Goal: Task Accomplishment & Management: Manage account settings

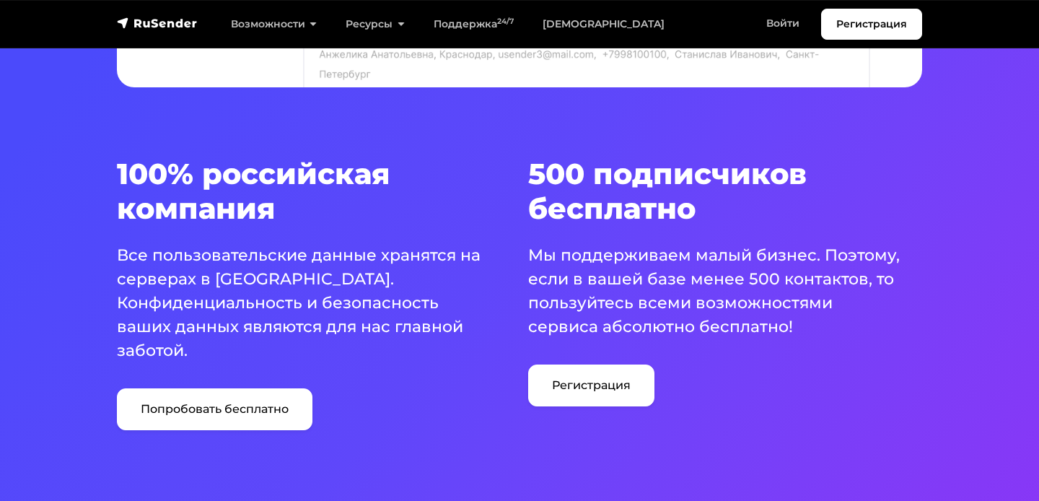
scroll to position [821, 0]
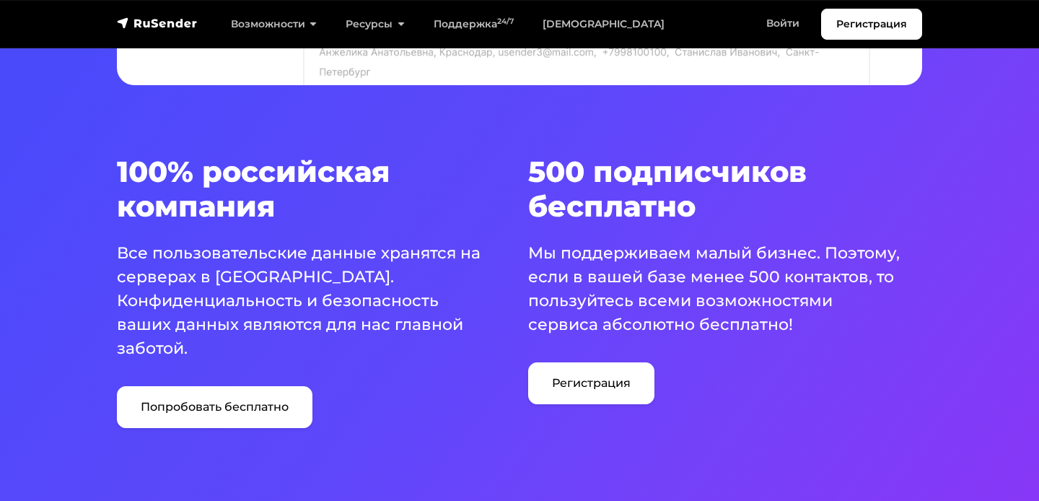
drag, startPoint x: 118, startPoint y: 252, endPoint x: 343, endPoint y: 354, distance: 246.8
click at [343, 354] on p "Все пользовательские данные хранятся на серверах в Российской Федерации. Конфид…" at bounding box center [305, 300] width 377 height 119
click at [383, 217] on h3 "100% российская компания" at bounding box center [314, 188] width 394 height 69
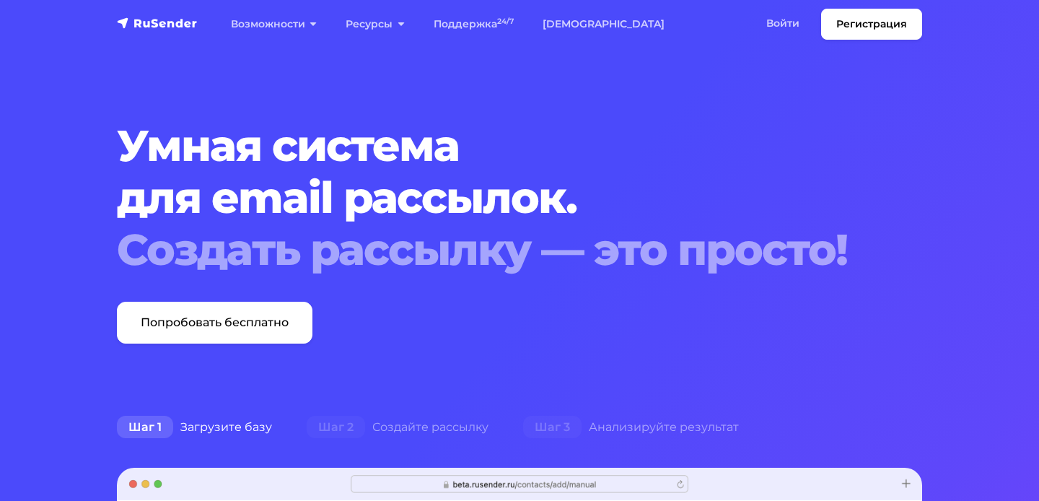
scroll to position [0, 0]
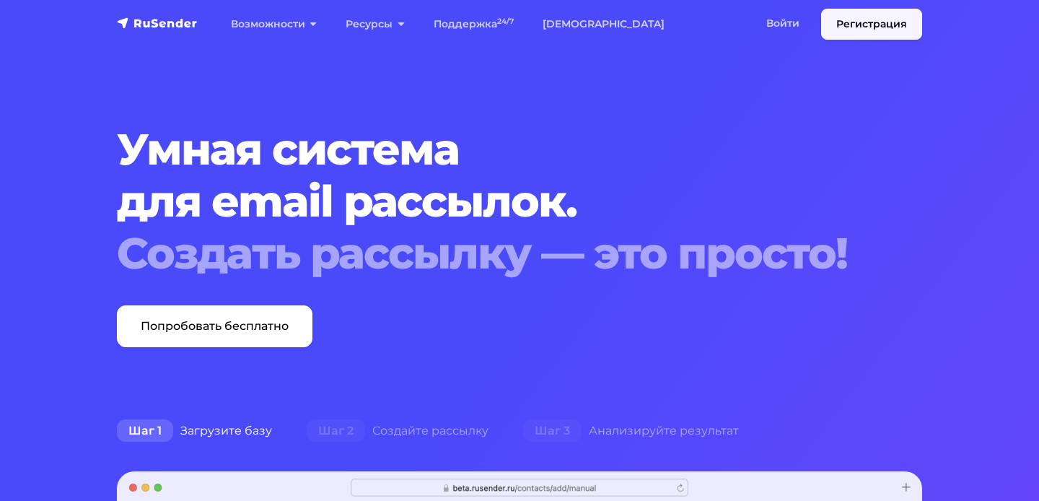
click at [854, 22] on link "Регистрация" at bounding box center [871, 24] width 101 height 31
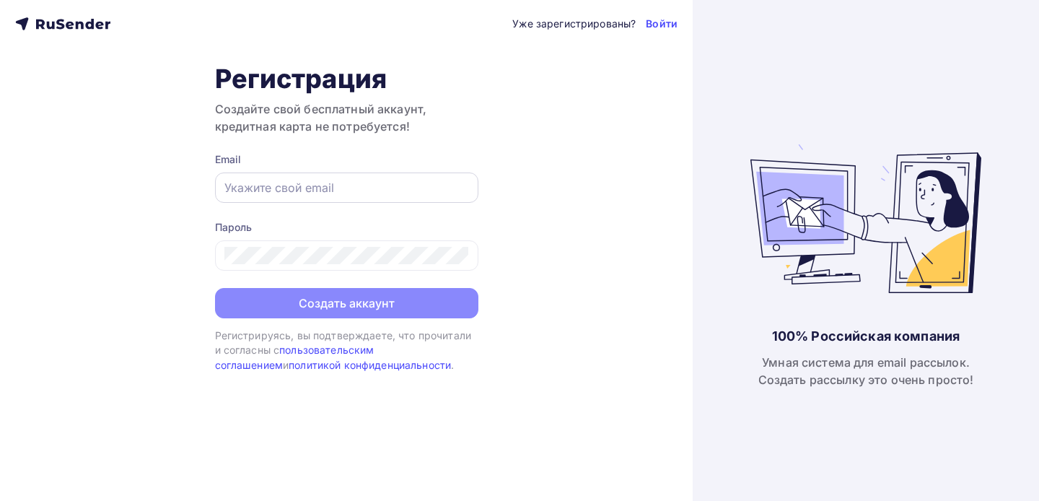
click at [265, 183] on input "text" at bounding box center [346, 187] width 245 height 17
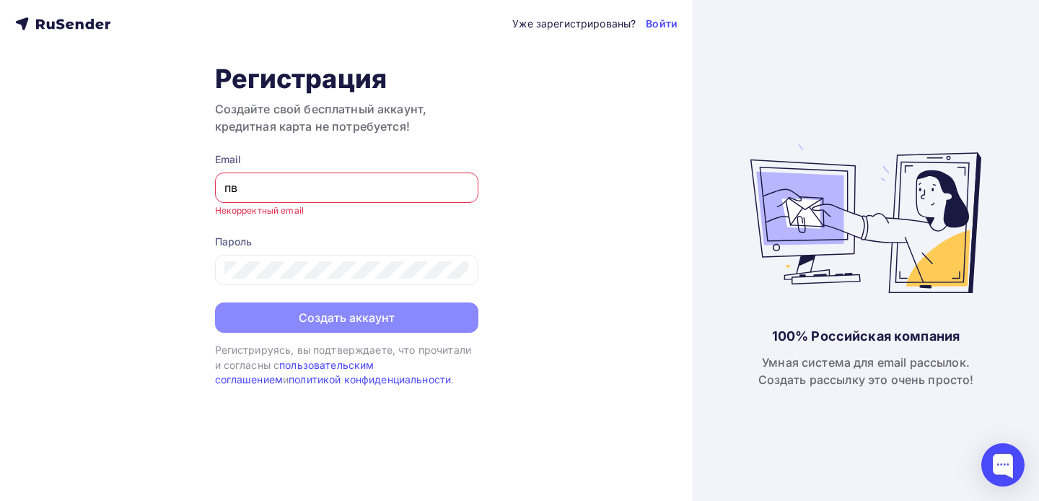
type input "п"
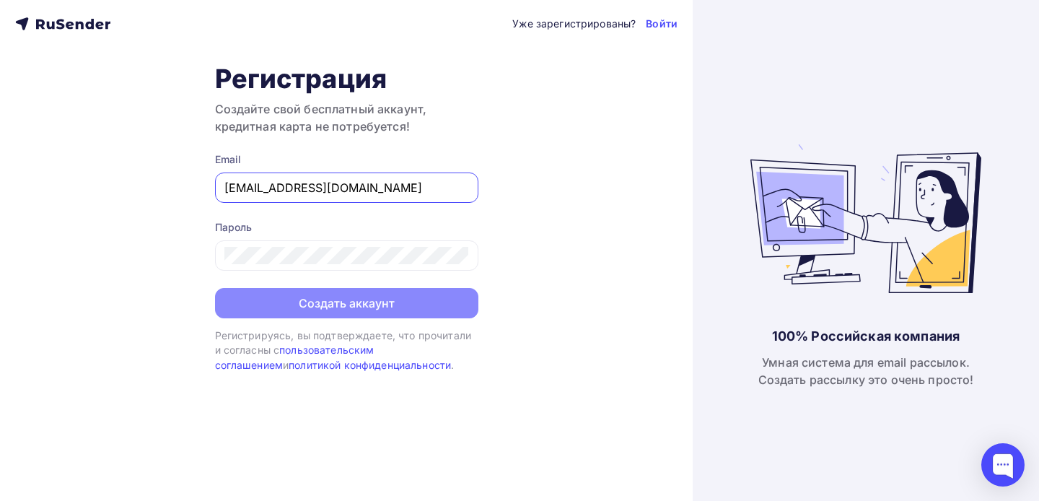
type input "[EMAIL_ADDRESS][DOMAIN_NAME]"
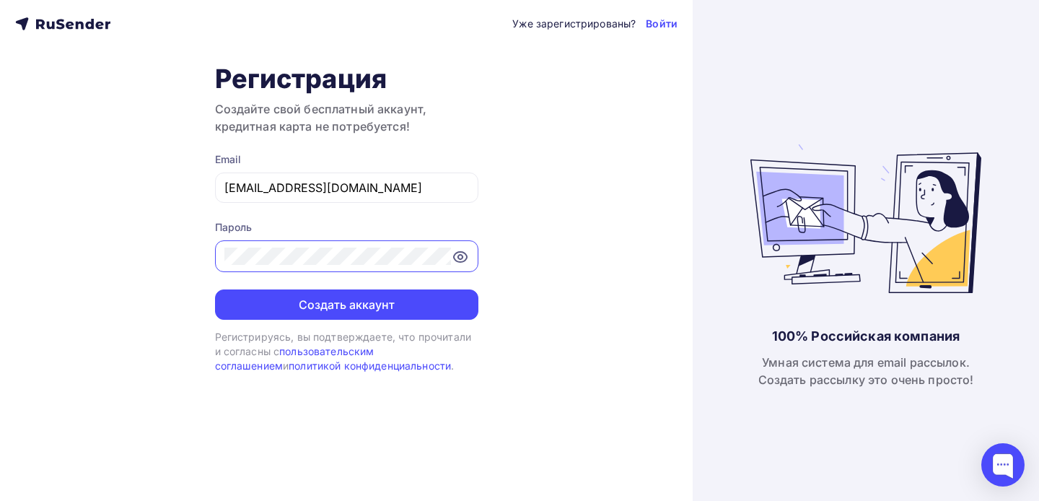
click at [466, 256] on icon at bounding box center [460, 257] width 13 height 10
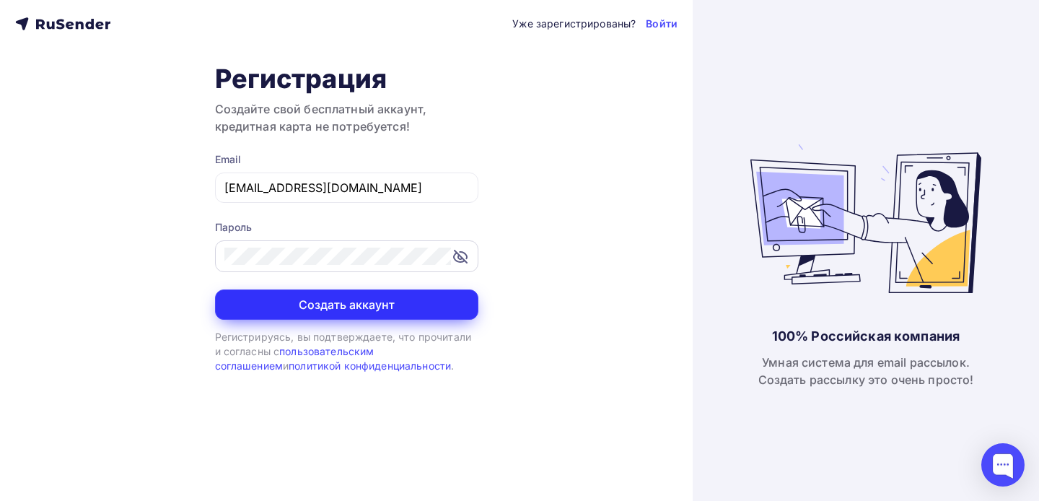
click at [334, 307] on button "Создать аккаунт" at bounding box center [346, 304] width 263 height 30
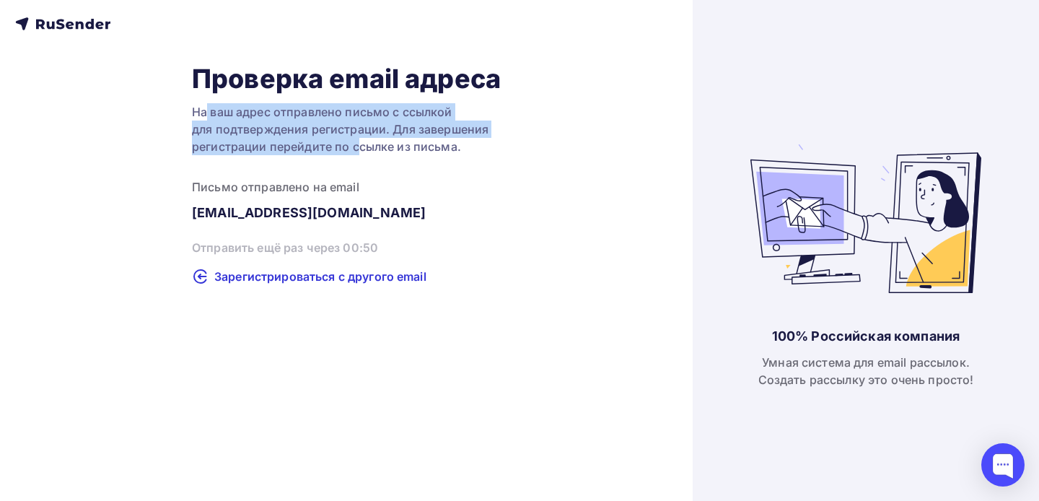
drag, startPoint x: 204, startPoint y: 115, endPoint x: 355, endPoint y: 150, distance: 154.8
click at [355, 150] on div "На ваш адрес отправлено письмо с ссылкой для подтверждения регистрации. Для зав…" at bounding box center [346, 129] width 309 height 52
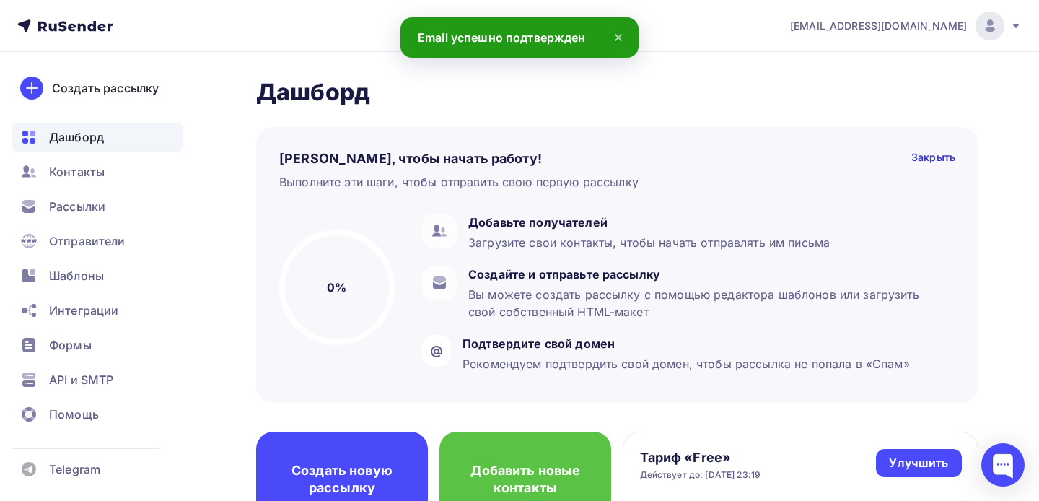
click at [621, 38] on icon at bounding box center [618, 37] width 17 height 17
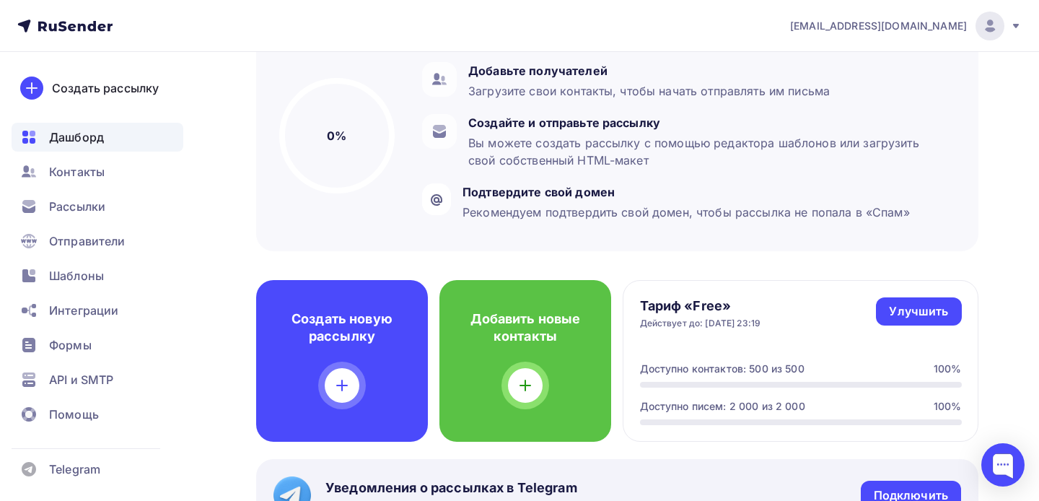
scroll to position [241, 0]
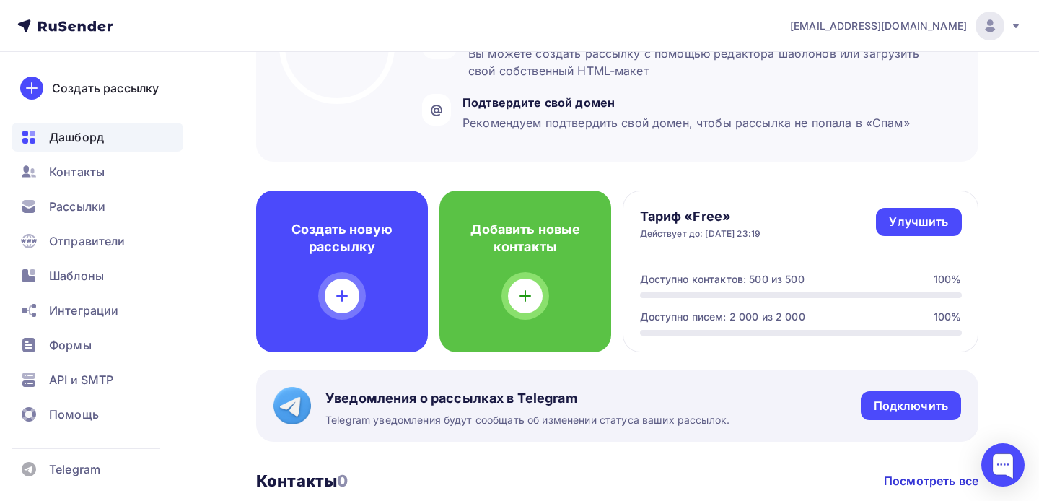
click at [84, 309] on span "Интеграции" at bounding box center [83, 310] width 69 height 17
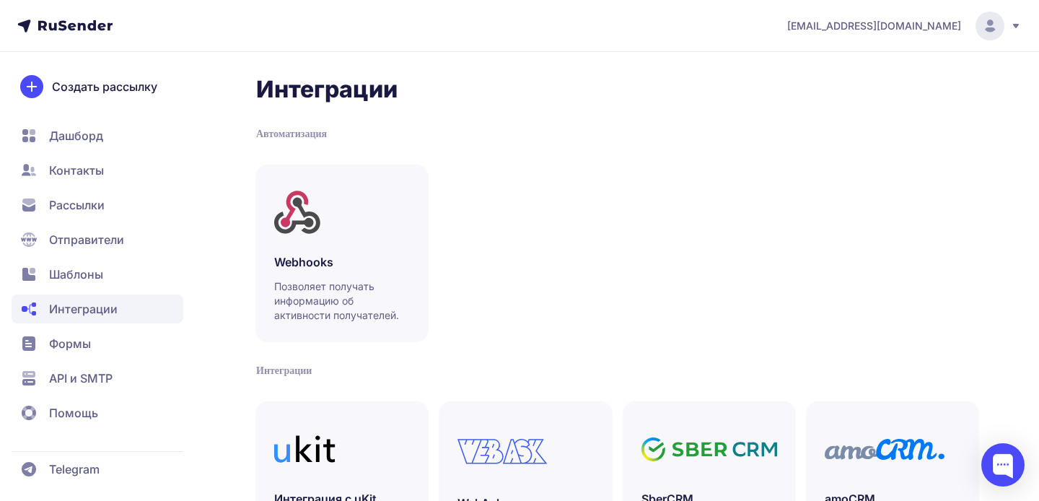
click at [73, 372] on span "API и SMTP" at bounding box center [81, 378] width 64 height 17
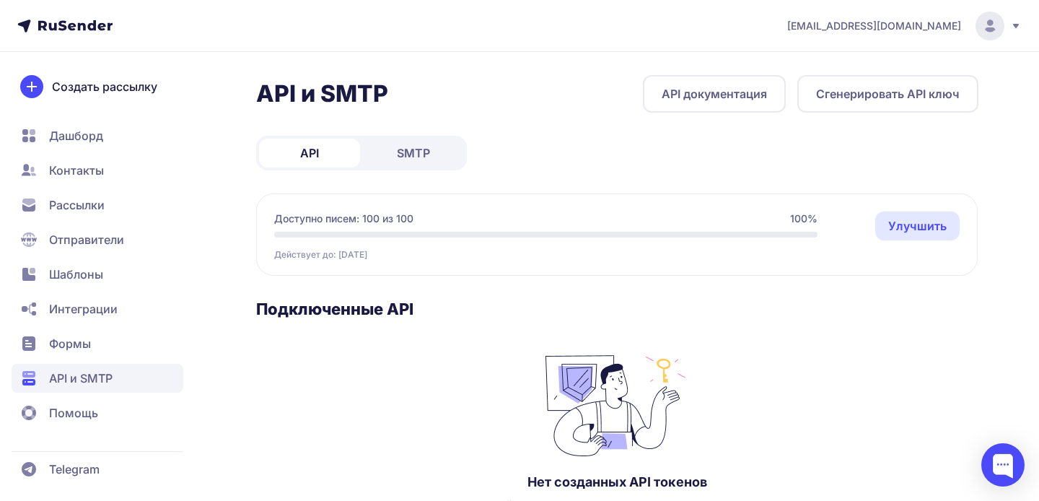
click at [397, 152] on span "SMTP" at bounding box center [413, 152] width 33 height 17
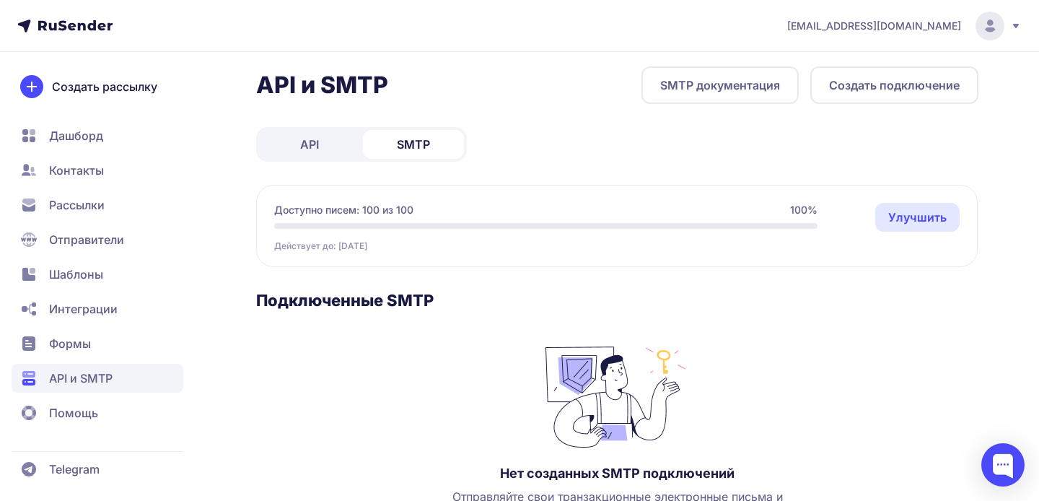
scroll to position [25, 0]
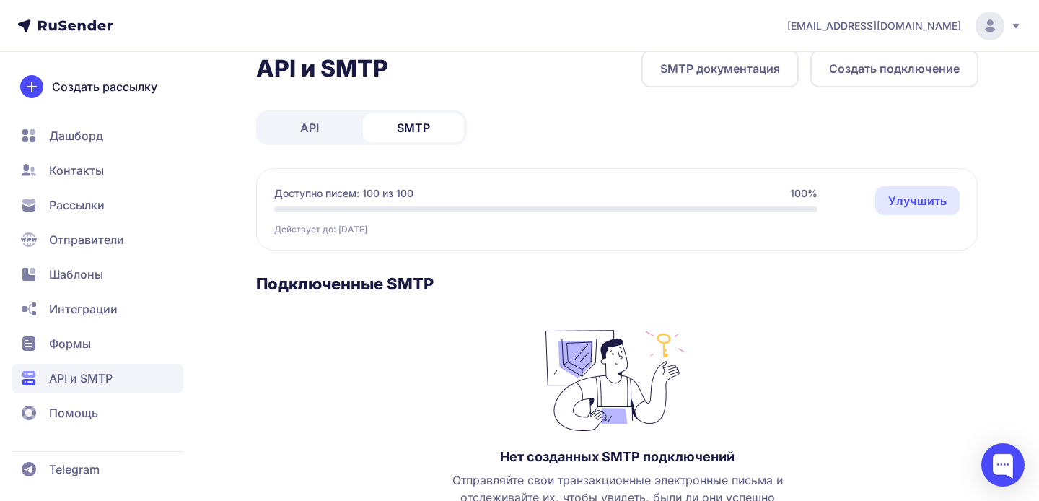
click at [70, 243] on span "Отправители" at bounding box center [86, 239] width 75 height 17
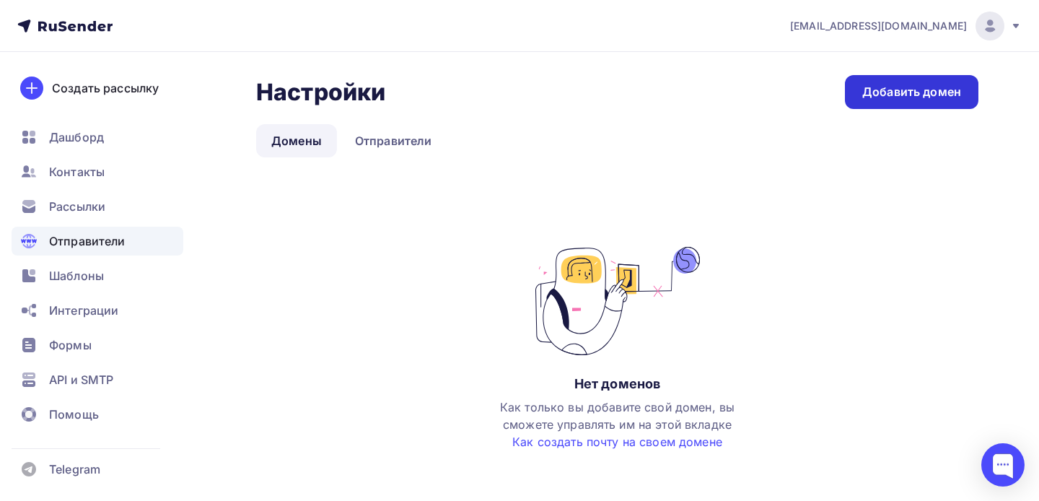
click at [914, 100] on div "Добавить домен" at bounding box center [912, 92] width 99 height 17
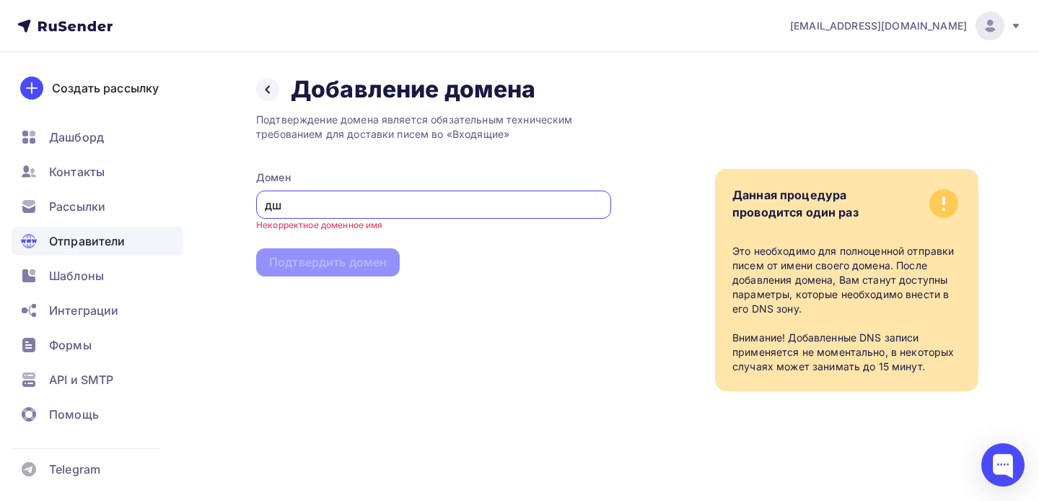
type input "д"
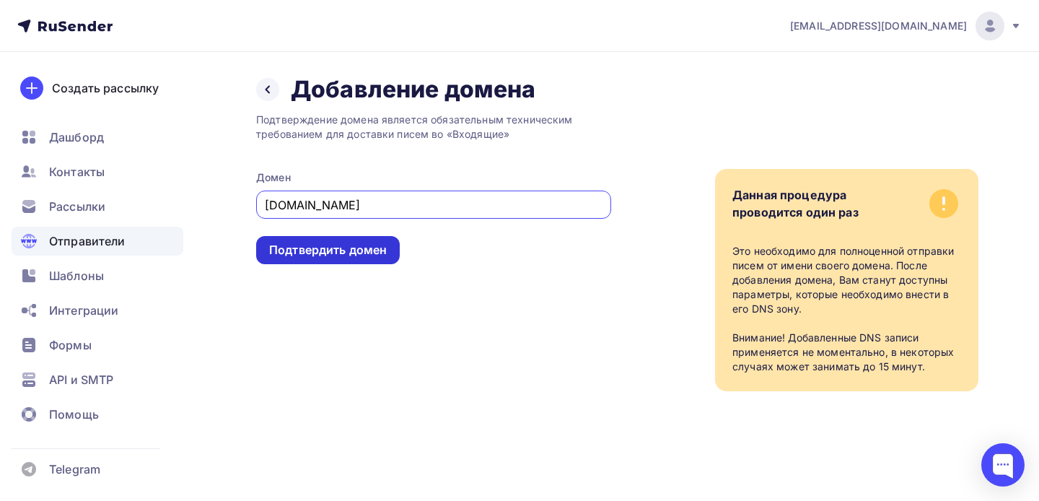
type input "[DOMAIN_NAME]"
click at [341, 249] on div "Подтвердить домен" at bounding box center [328, 250] width 118 height 17
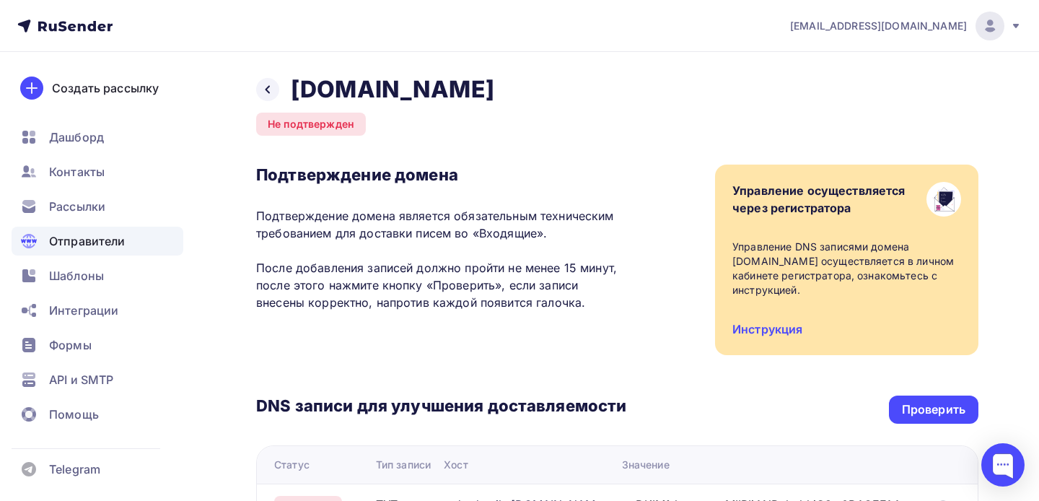
drag, startPoint x: 257, startPoint y: 209, endPoint x: 596, endPoint y: 302, distance: 351.8
click at [596, 302] on p "Подтверждение домена является обязательным техническим требованием для доставки…" at bounding box center [441, 259] width 370 height 104
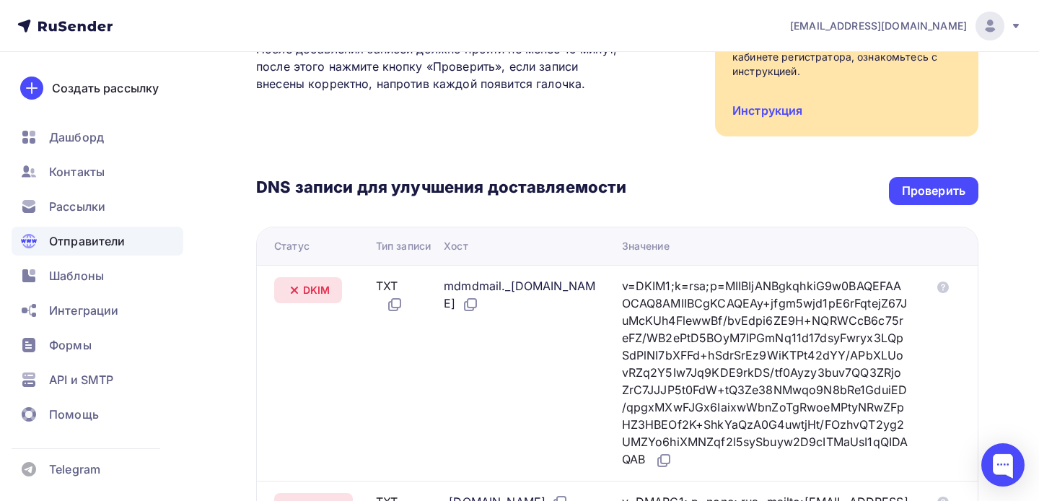
scroll to position [243, 0]
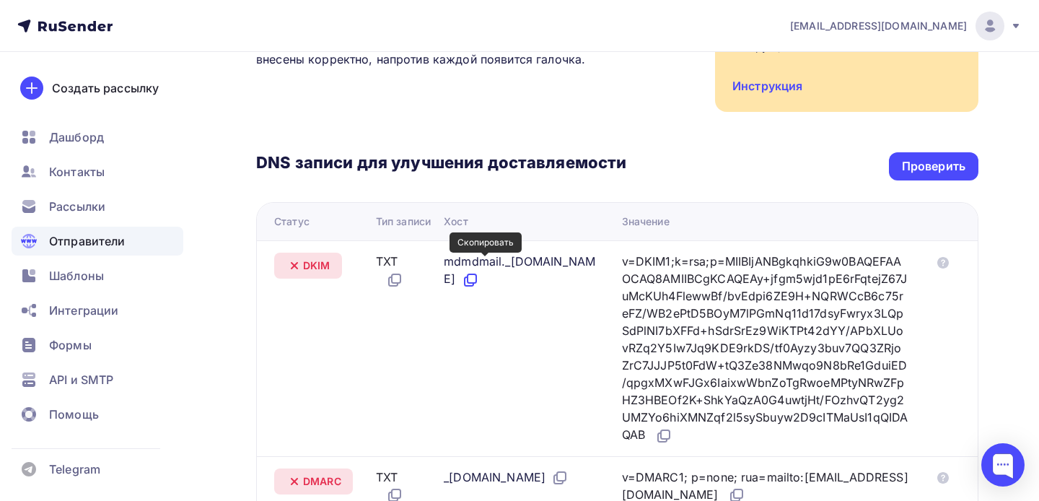
click at [479, 271] on icon at bounding box center [470, 279] width 17 height 17
click at [673, 427] on icon at bounding box center [663, 435] width 17 height 17
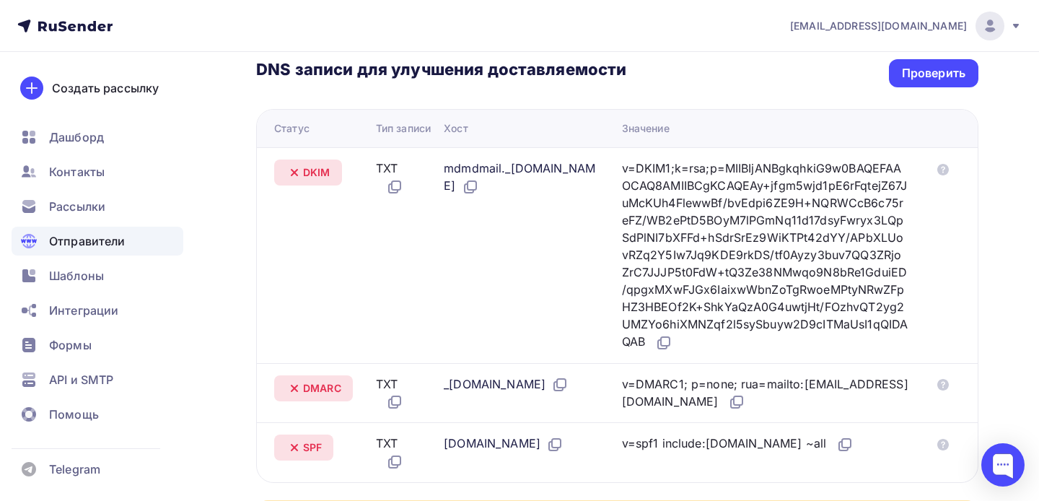
scroll to position [373, 0]
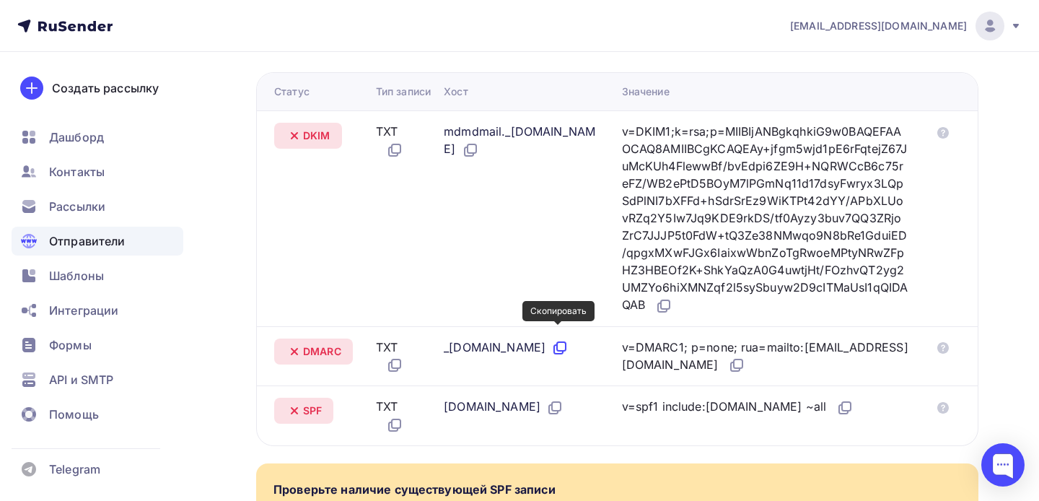
click at [554, 345] on icon at bounding box center [558, 349] width 9 height 9
click at [734, 368] on icon at bounding box center [738, 363] width 9 height 9
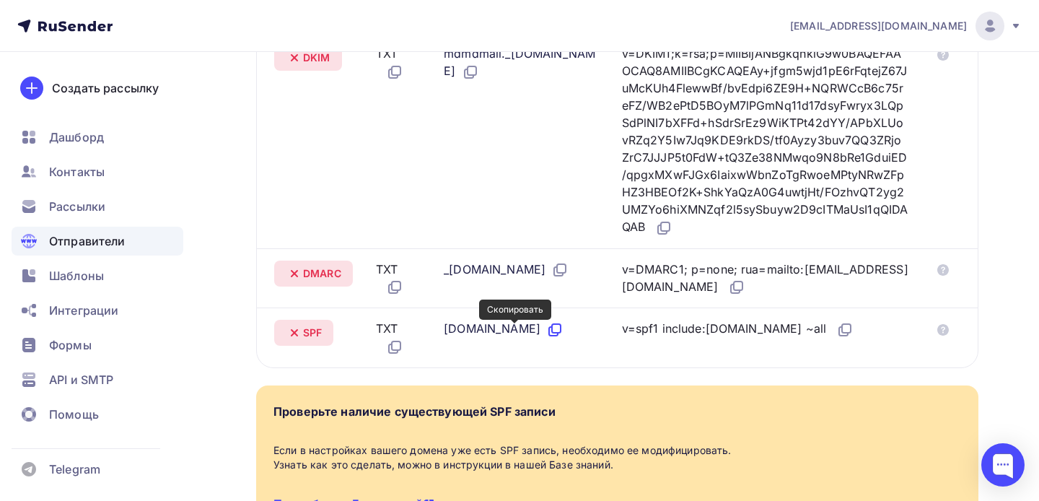
click at [546, 334] on icon at bounding box center [554, 329] width 17 height 17
click at [842, 333] on icon at bounding box center [846, 328] width 9 height 9
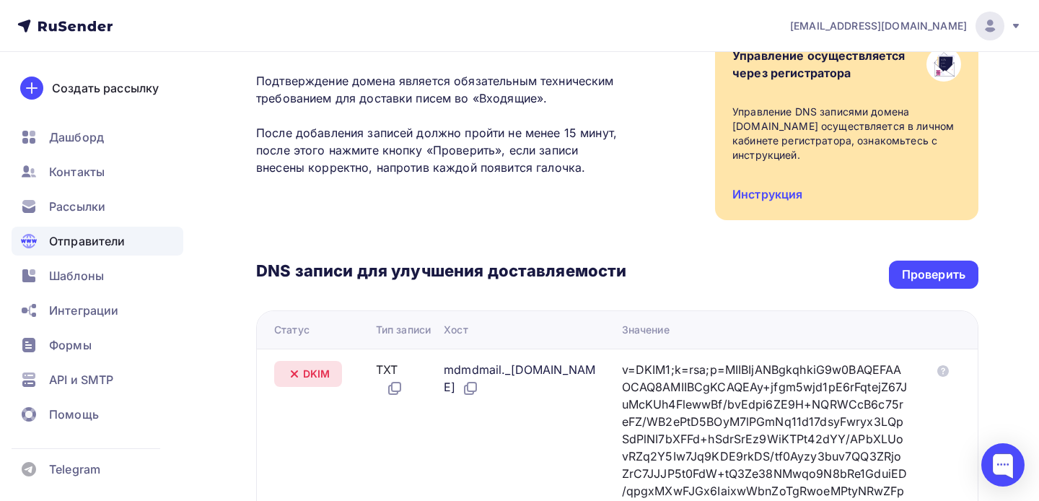
scroll to position [131, 0]
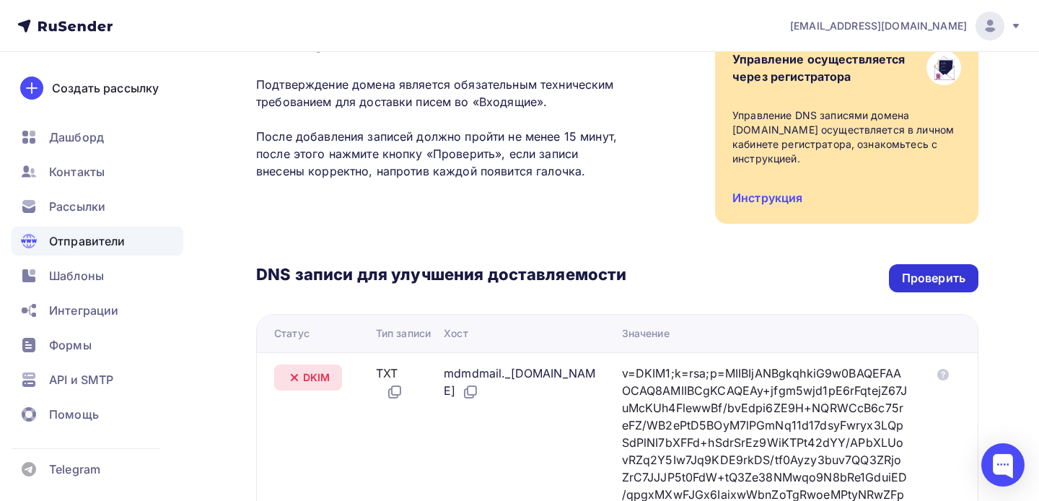
click at [934, 270] on div "Проверить" at bounding box center [934, 278] width 64 height 17
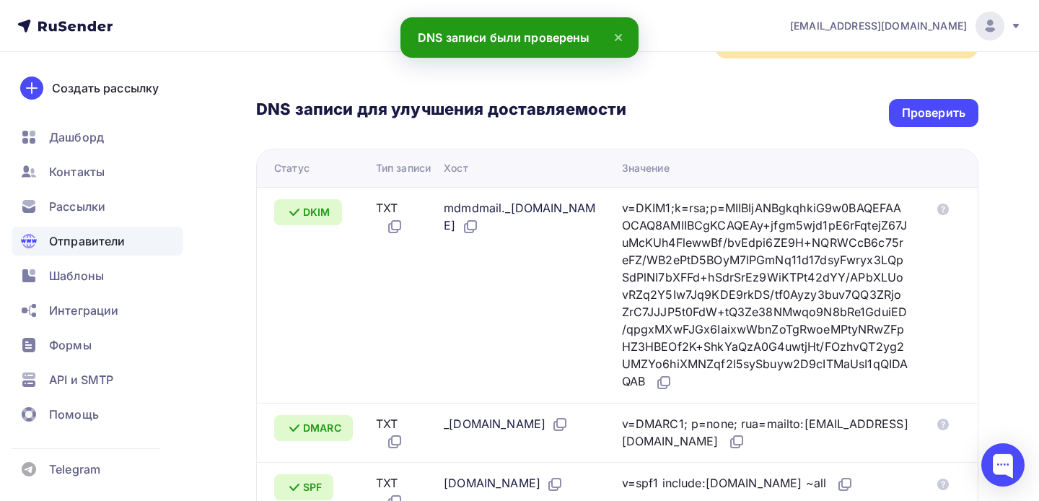
scroll to position [0, 0]
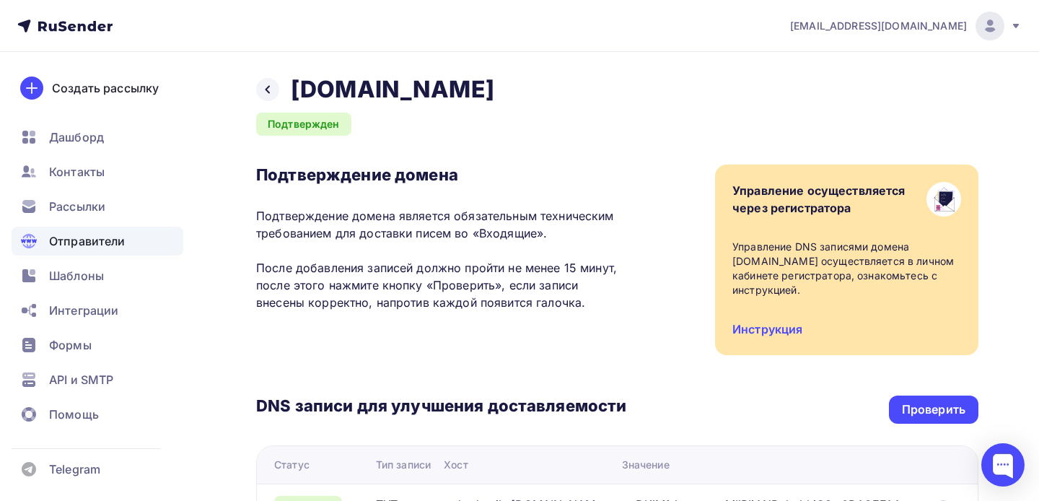
click at [70, 245] on span "Отправители" at bounding box center [87, 240] width 77 height 17
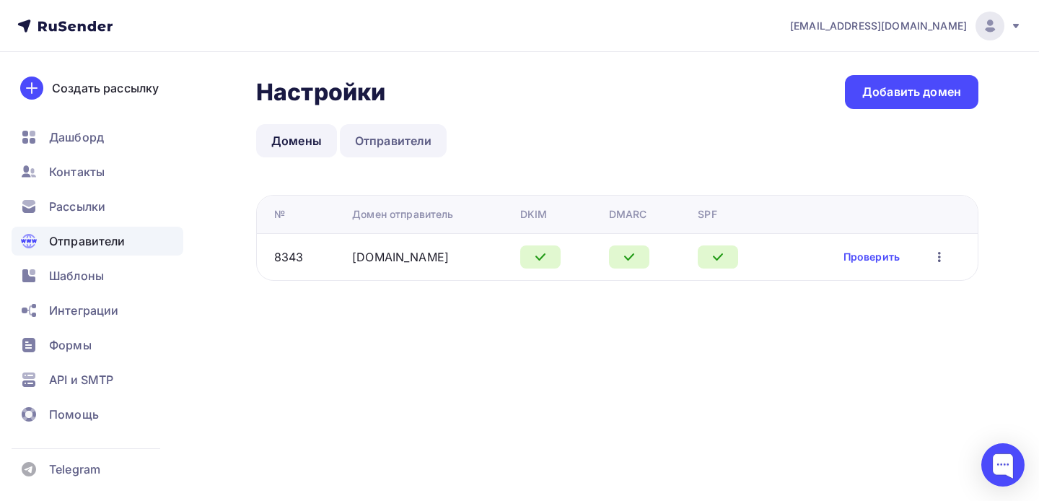
click at [383, 138] on link "Отправители" at bounding box center [394, 140] width 108 height 33
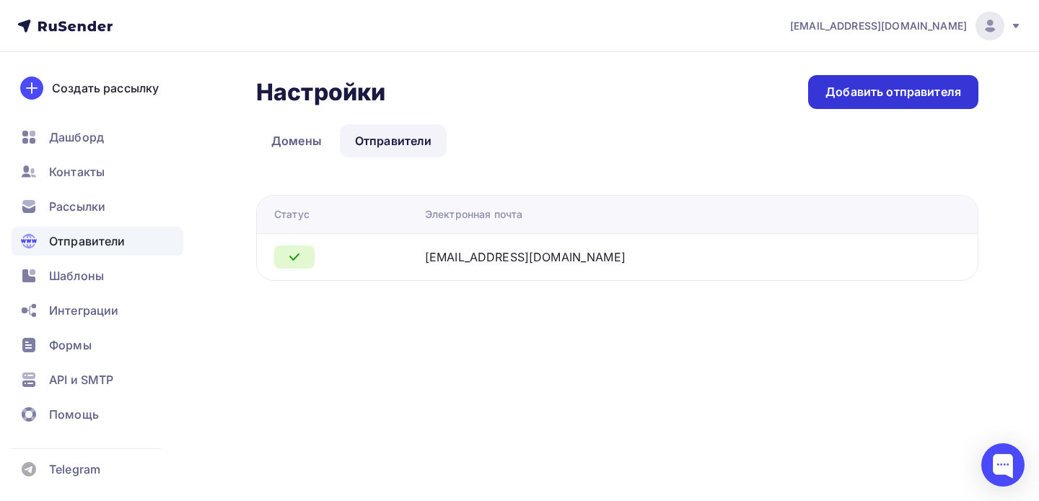
click at [864, 94] on div "Добавить отправителя" at bounding box center [894, 92] width 136 height 17
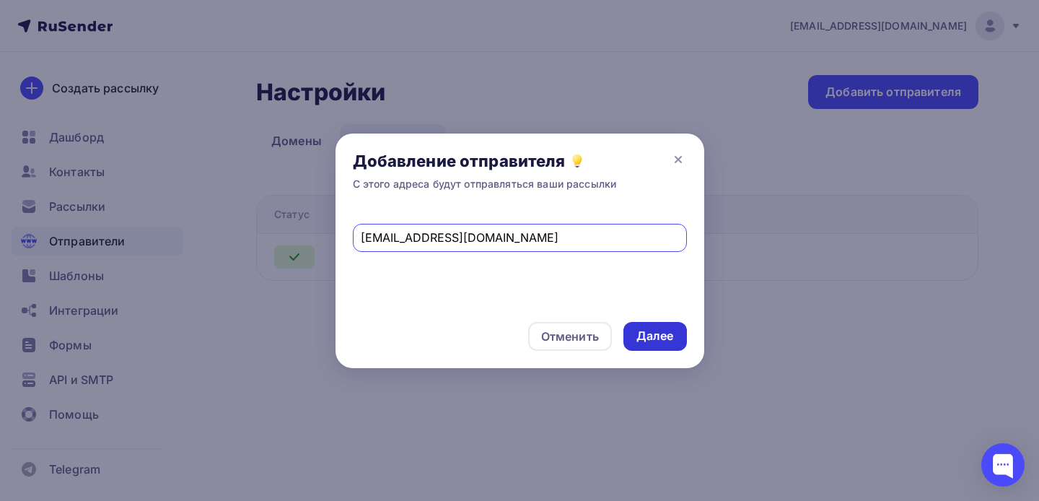
type input "[EMAIL_ADDRESS][DOMAIN_NAME]"
click at [660, 333] on div "Далее" at bounding box center [656, 336] width 38 height 17
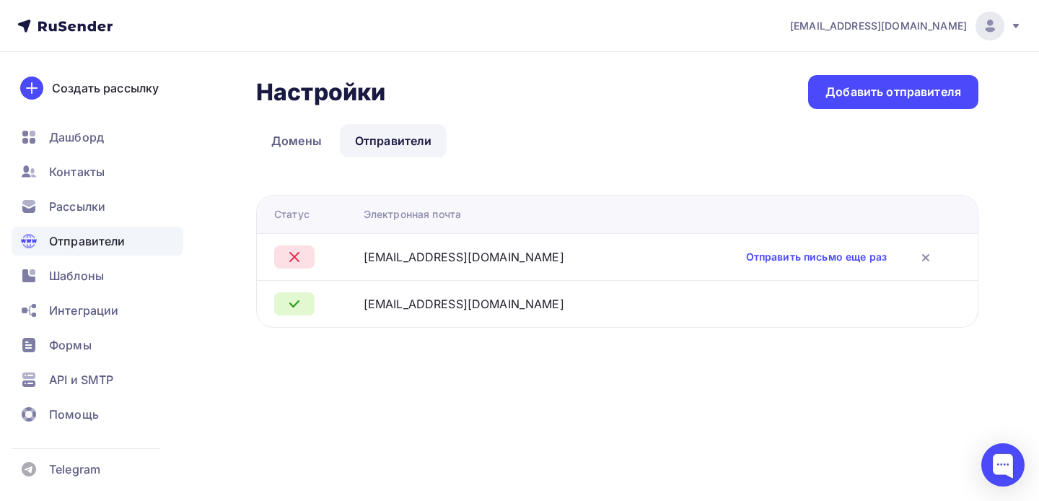
click at [300, 251] on icon at bounding box center [294, 256] width 17 height 17
drag, startPoint x: 387, startPoint y: 254, endPoint x: 502, endPoint y: 266, distance: 116.1
click at [502, 266] on td "[EMAIL_ADDRESS][DOMAIN_NAME]" at bounding box center [508, 256] width 301 height 47
drag, startPoint x: 256, startPoint y: 88, endPoint x: 388, endPoint y: 89, distance: 132.1
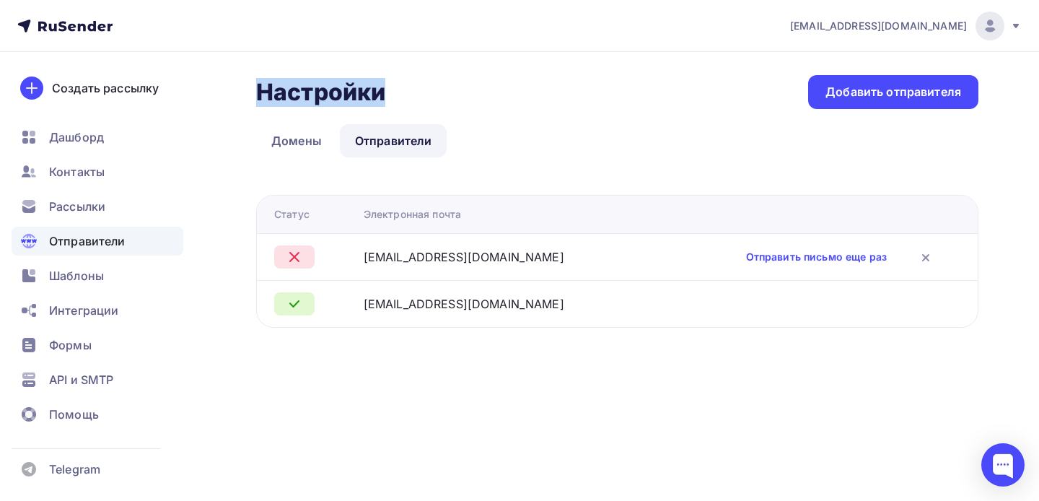
click at [388, 89] on div "Настройки Настройки Добавить отправителя" at bounding box center [617, 92] width 722 height 34
click at [406, 95] on div "Настройки Настройки Добавить отправителя" at bounding box center [617, 92] width 722 height 34
drag, startPoint x: 388, startPoint y: 94, endPoint x: 246, endPoint y: 84, distance: 141.8
click at [246, 84] on div "Настройки Настройки Добавить отправителя Домены Отправители Отправители Домены …" at bounding box center [519, 218] width 1039 height 333
click at [271, 94] on h2 "Настройки" at bounding box center [320, 92] width 129 height 29
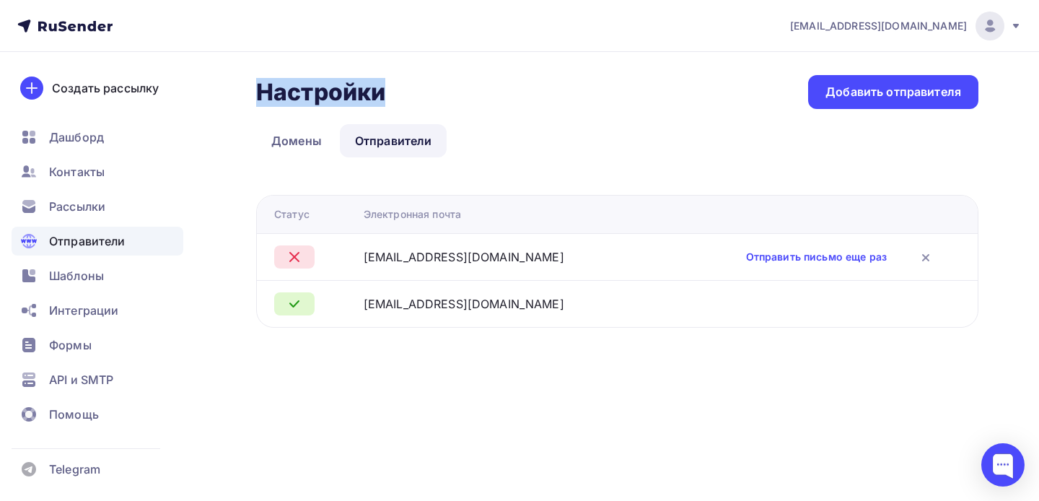
drag, startPoint x: 258, startPoint y: 88, endPoint x: 393, endPoint y: 88, distance: 134.2
click at [393, 88] on div "Настройки Настройки Добавить отправителя" at bounding box center [617, 92] width 722 height 34
drag, startPoint x: 395, startPoint y: 91, endPoint x: 250, endPoint y: 83, distance: 145.3
click at [250, 83] on div "Настройки Настройки Добавить отправителя Домены Отправители Отправители Домены …" at bounding box center [519, 218] width 1039 height 333
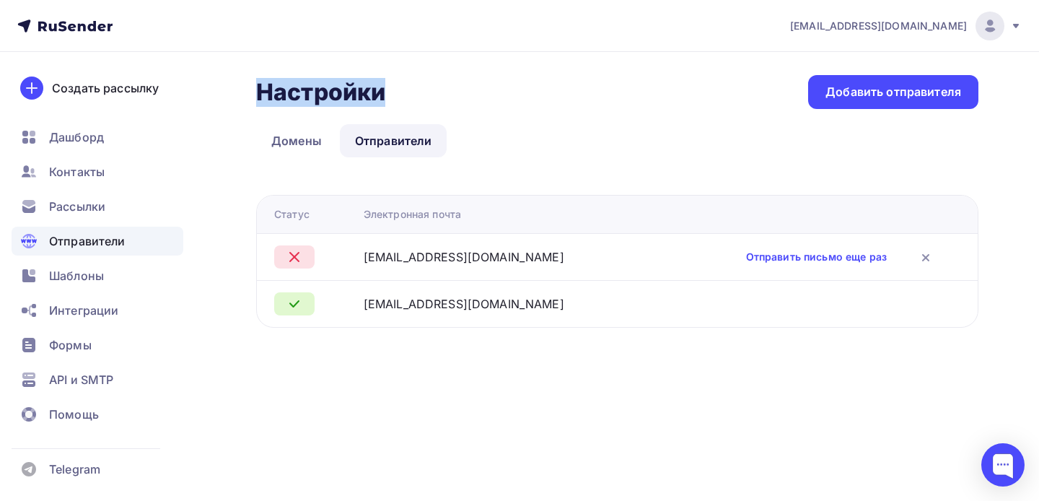
click at [271, 93] on h2 "Настройки" at bounding box center [320, 92] width 129 height 29
drag, startPoint x: 258, startPoint y: 90, endPoint x: 384, endPoint y: 89, distance: 126.3
click at [384, 89] on h2 "Настройки" at bounding box center [320, 92] width 129 height 29
click at [290, 144] on link "Домены" at bounding box center [296, 140] width 81 height 33
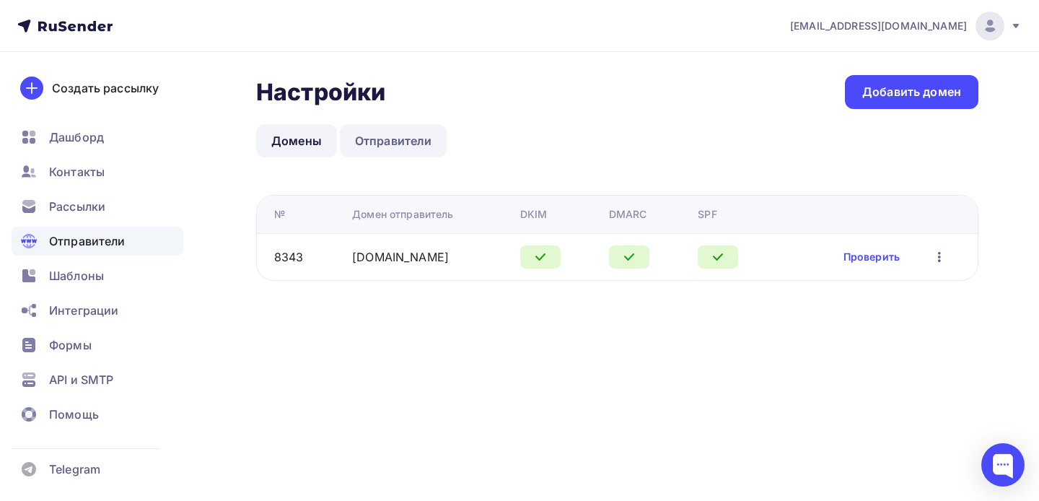
click at [383, 139] on link "Отправители" at bounding box center [394, 140] width 108 height 33
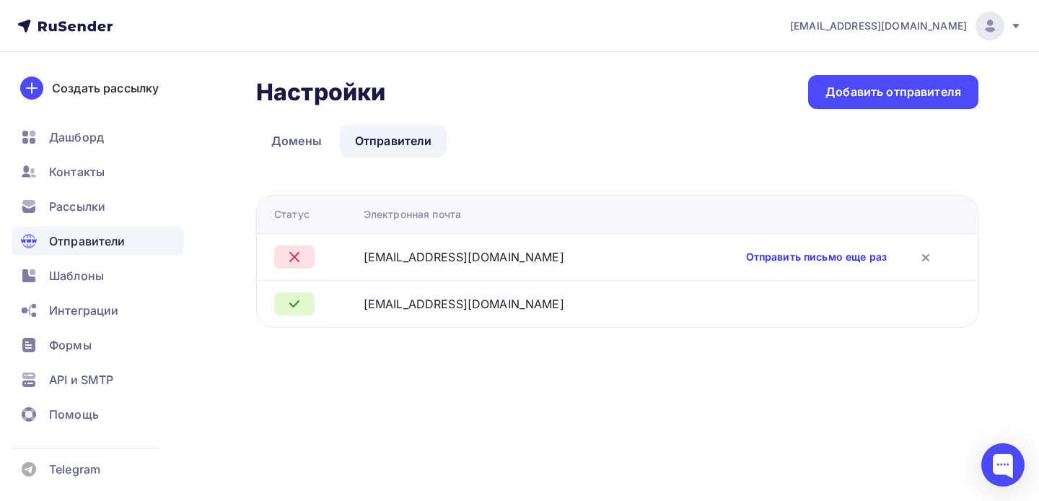
click at [798, 254] on link "Отправить письмо еще раз" at bounding box center [816, 257] width 141 height 14
click at [63, 382] on span "API и SMTP" at bounding box center [81, 379] width 64 height 17
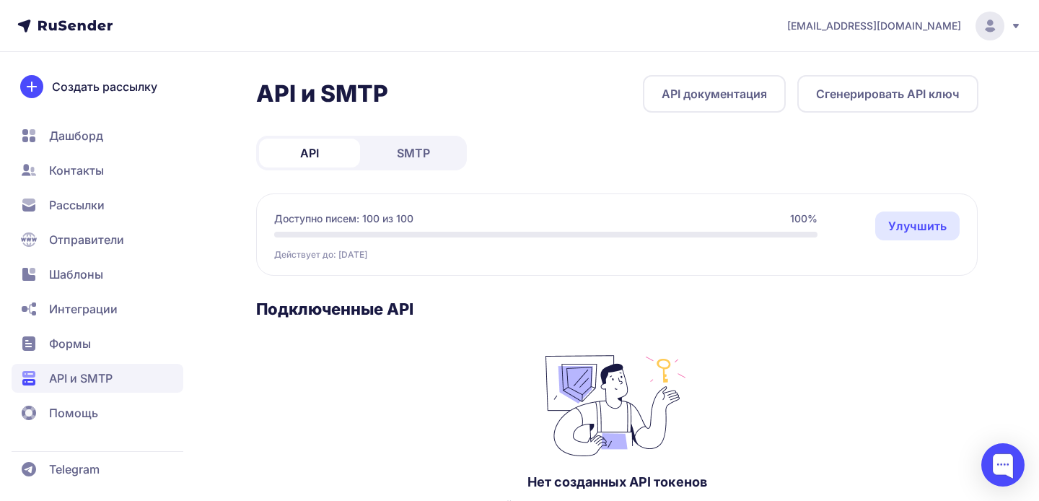
click at [87, 242] on span "Отправители" at bounding box center [86, 239] width 75 height 17
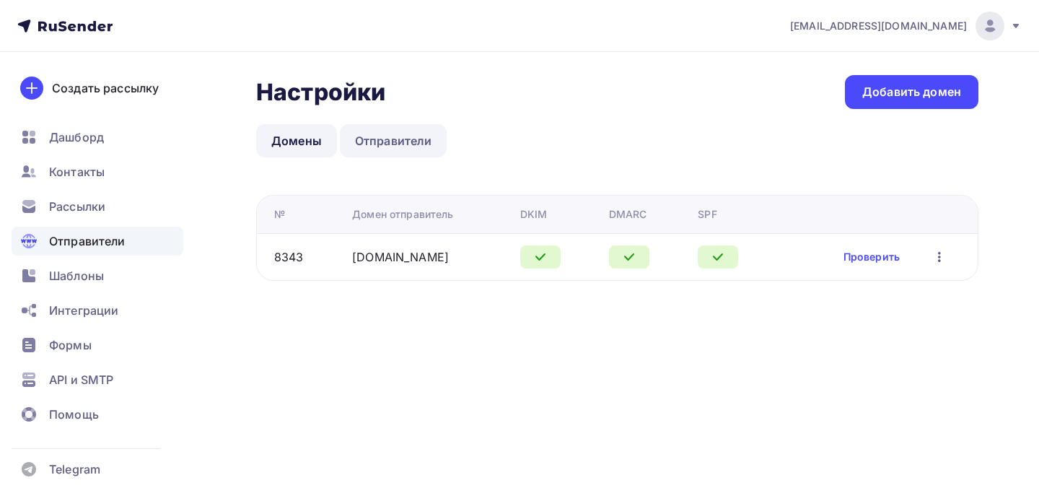
click at [398, 144] on link "Отправители" at bounding box center [394, 140] width 108 height 33
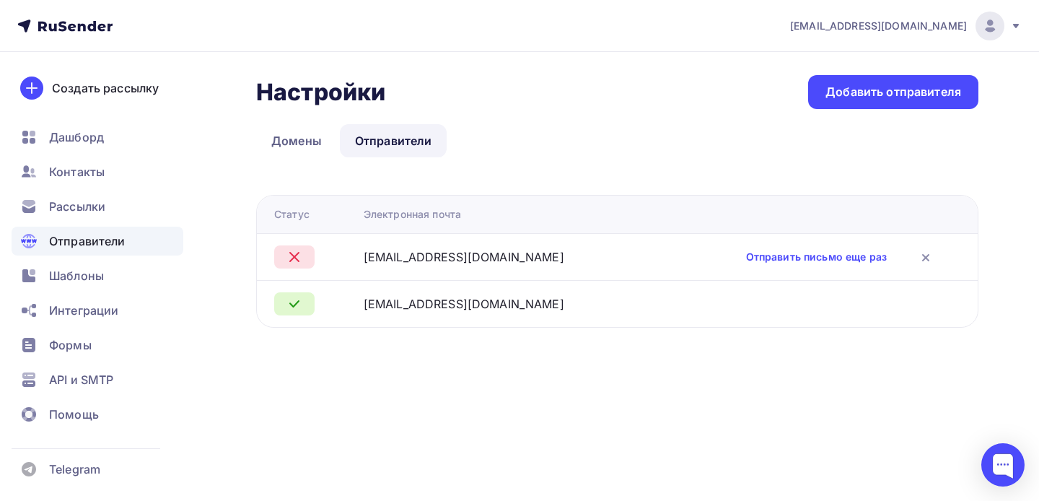
drag, startPoint x: 502, startPoint y: 255, endPoint x: 384, endPoint y: 256, distance: 117.7
click at [384, 256] on td "[EMAIL_ADDRESS][DOMAIN_NAME]" at bounding box center [508, 256] width 301 height 47
copy div "[EMAIL_ADDRESS][DOMAIN_NAME]"
click at [801, 256] on link "Отправить письмо еще раз" at bounding box center [816, 257] width 141 height 14
